Goal: Find specific page/section: Find specific page/section

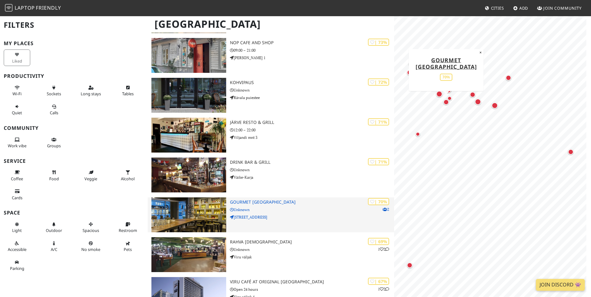
scroll to position [281, 0]
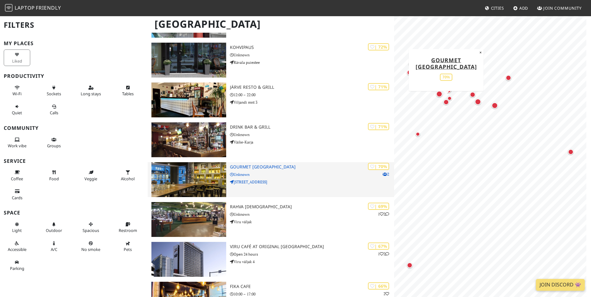
click at [260, 169] on h3 "Gourmet [GEOGRAPHIC_DATA]" at bounding box center [312, 167] width 164 height 5
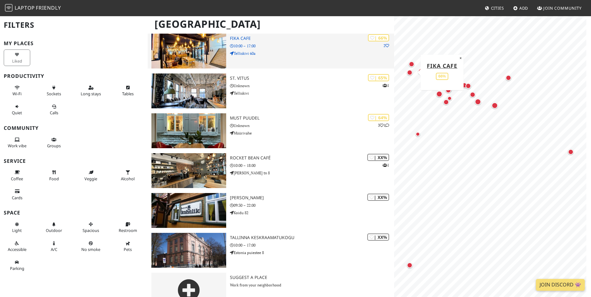
scroll to position [530, 0]
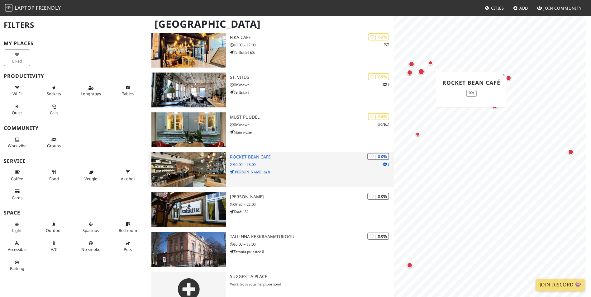
click at [200, 166] on img at bounding box center [189, 169] width 75 height 35
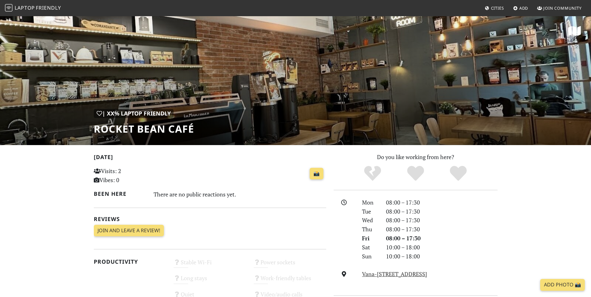
click at [128, 129] on h1 "Rocket Bean Café" at bounding box center [144, 129] width 100 height 12
